Goal: Information Seeking & Learning: Check status

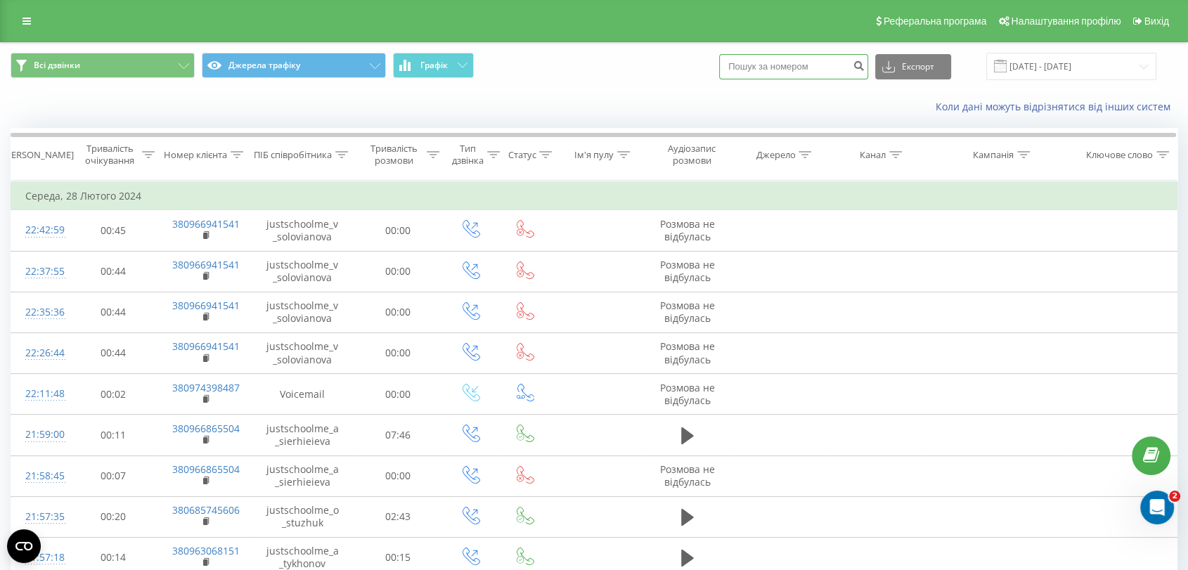
click at [838, 69] on input at bounding box center [793, 66] width 149 height 25
paste input "380678462229"
drag, startPoint x: 757, startPoint y: 70, endPoint x: 728, endPoint y: 67, distance: 29.0
click at [728, 67] on div "Всі дзвінки Джерела трафіку Графік 380678462229 Експорт .csv .xls .xlsx [DATE] …" at bounding box center [594, 66] width 1167 height 27
type input "0678462229"
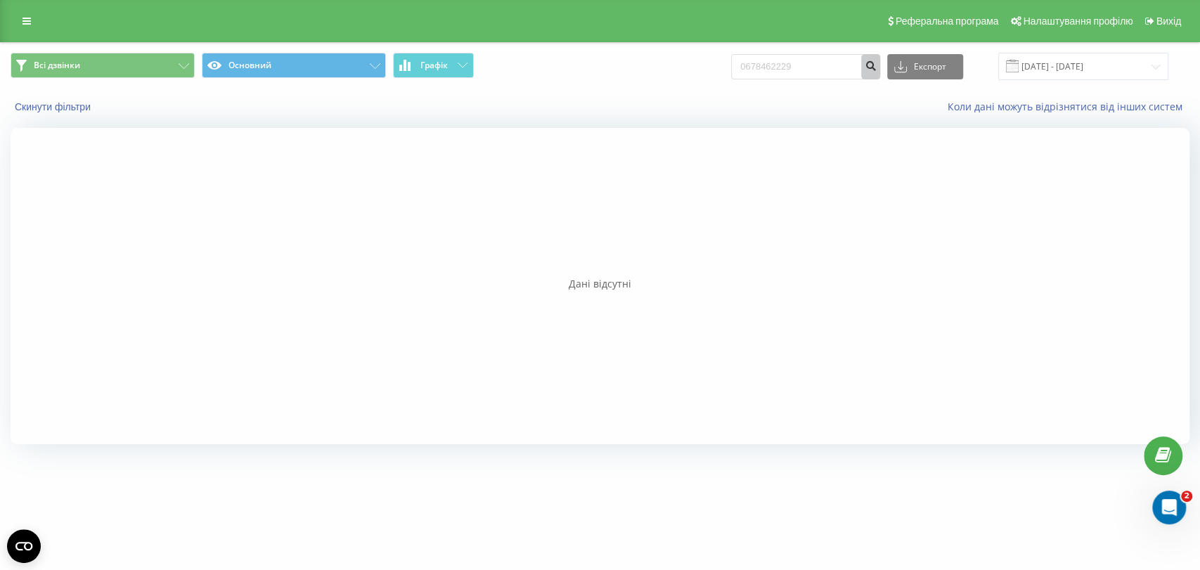
click at [876, 68] on icon "submit" at bounding box center [870, 64] width 12 height 8
click at [763, 69] on input "0678462229" at bounding box center [805, 66] width 149 height 25
click at [876, 68] on button "submit" at bounding box center [870, 66] width 19 height 25
click at [876, 67] on icon "submit" at bounding box center [870, 64] width 12 height 8
click at [879, 69] on button "submit" at bounding box center [870, 66] width 19 height 25
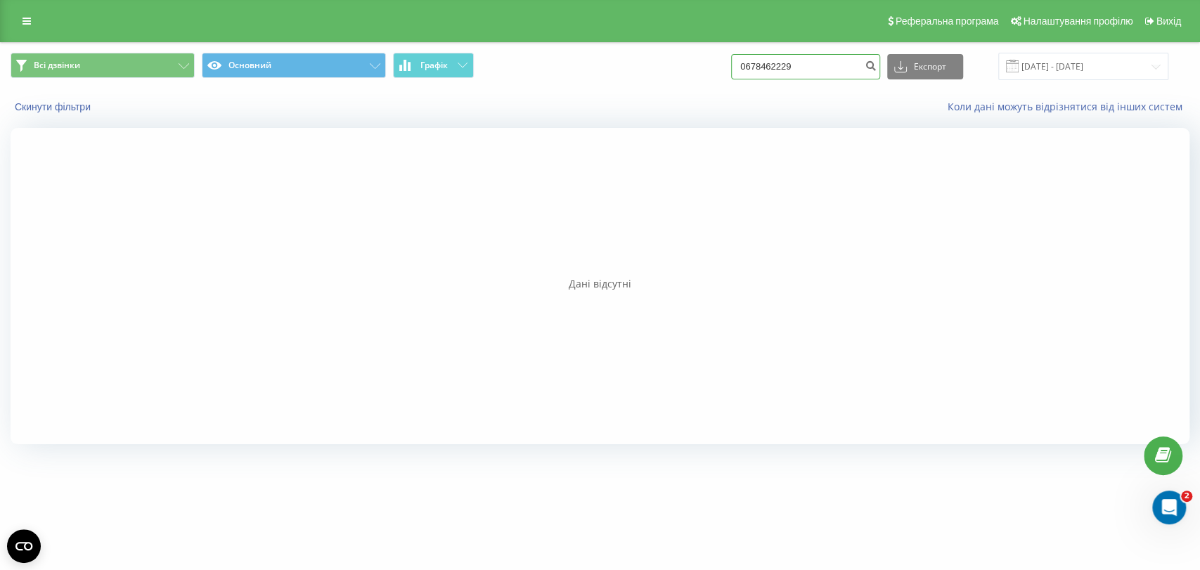
click at [868, 74] on input "0678462229" at bounding box center [805, 66] width 149 height 25
click at [878, 67] on button "submit" at bounding box center [870, 66] width 19 height 25
